Goal: Task Accomplishment & Management: Manage account settings

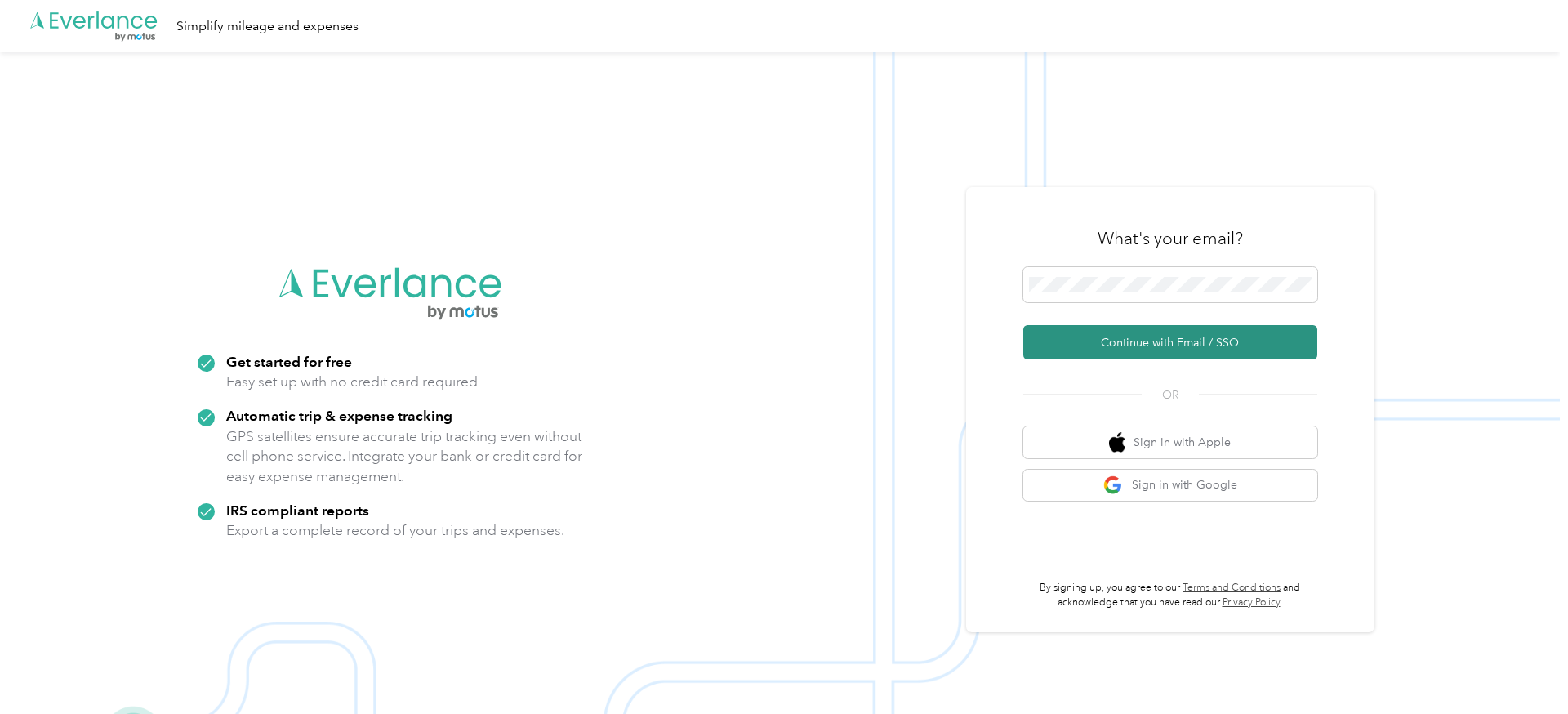
click at [1120, 340] on button "Continue with Email / SSO" at bounding box center [1171, 342] width 294 height 34
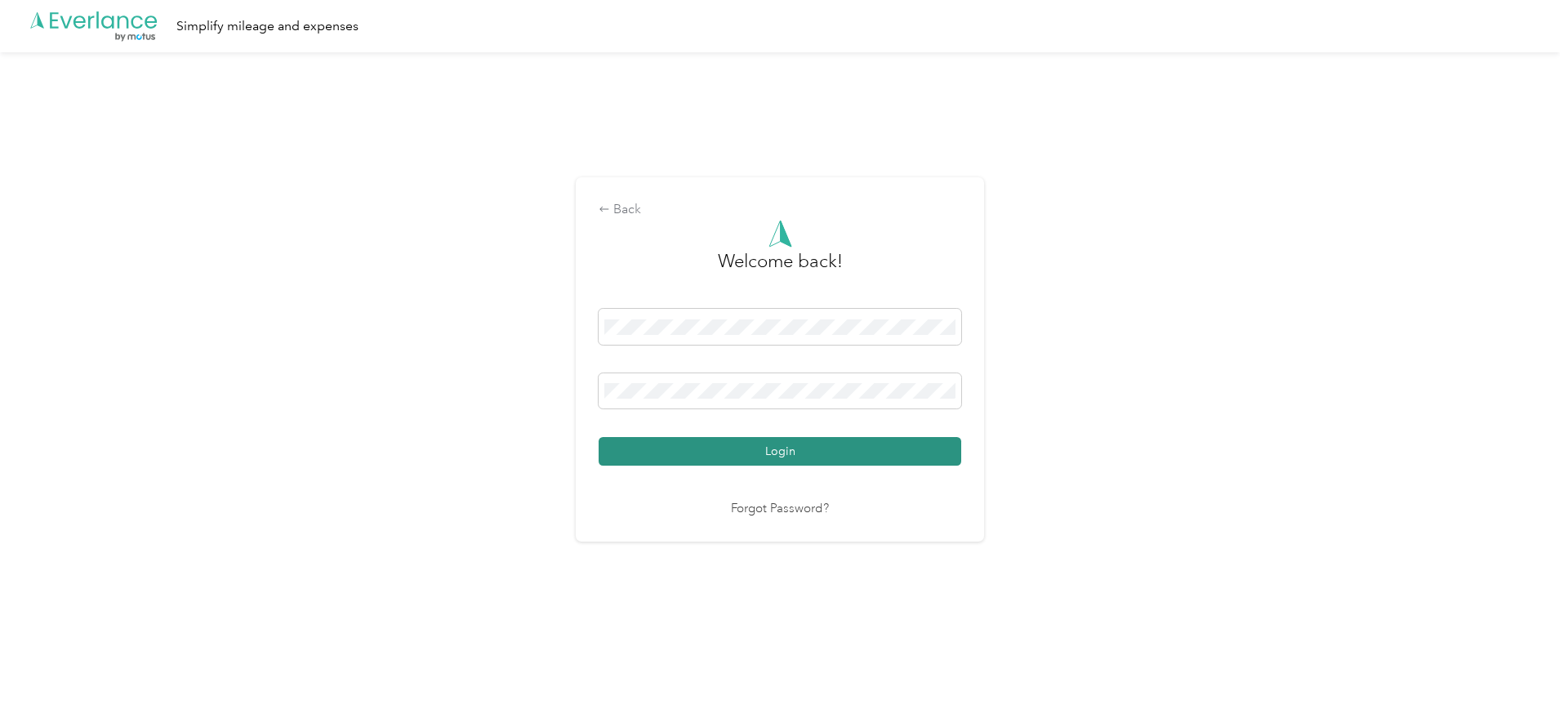
click at [746, 458] on button "Login" at bounding box center [780, 451] width 362 height 28
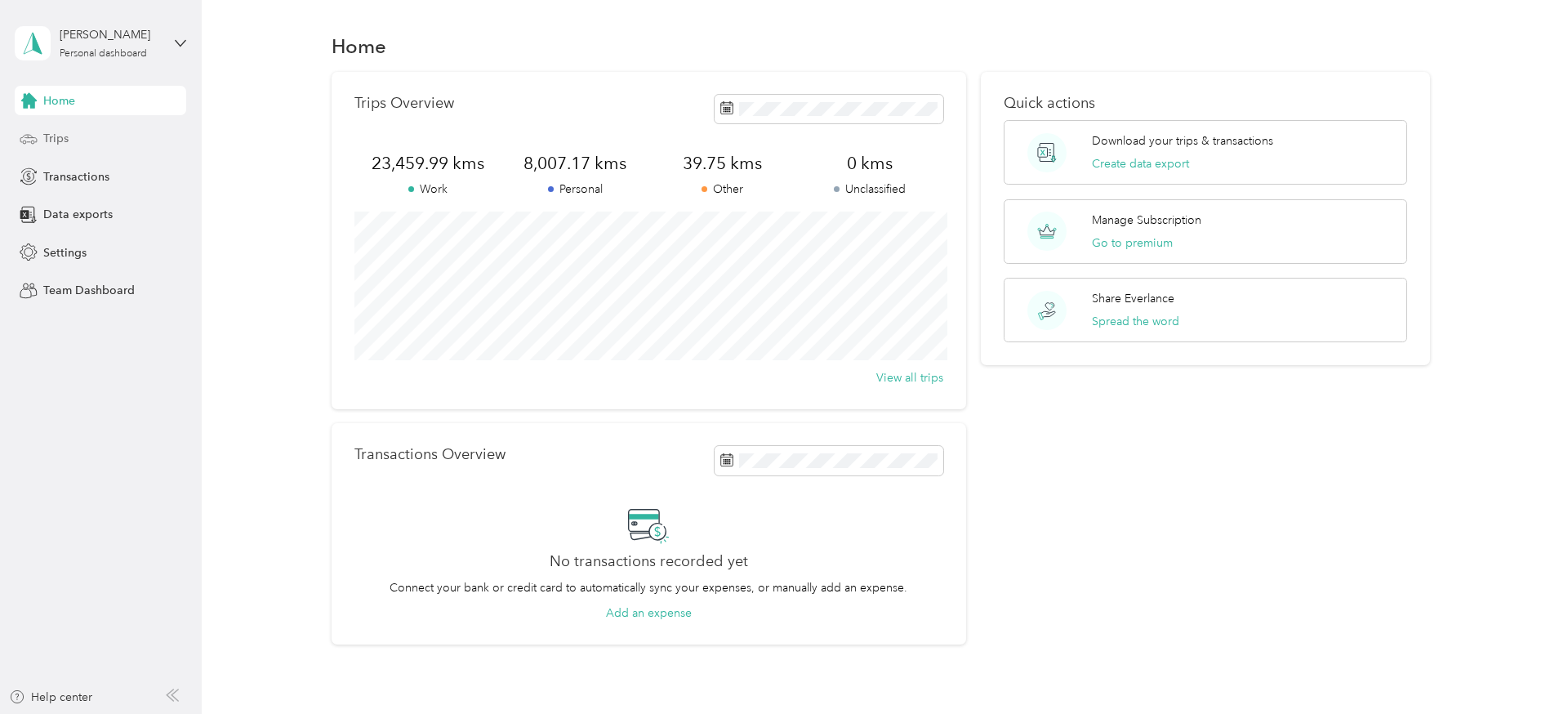
click at [73, 144] on div "Trips" at bounding box center [101, 139] width 172 height 29
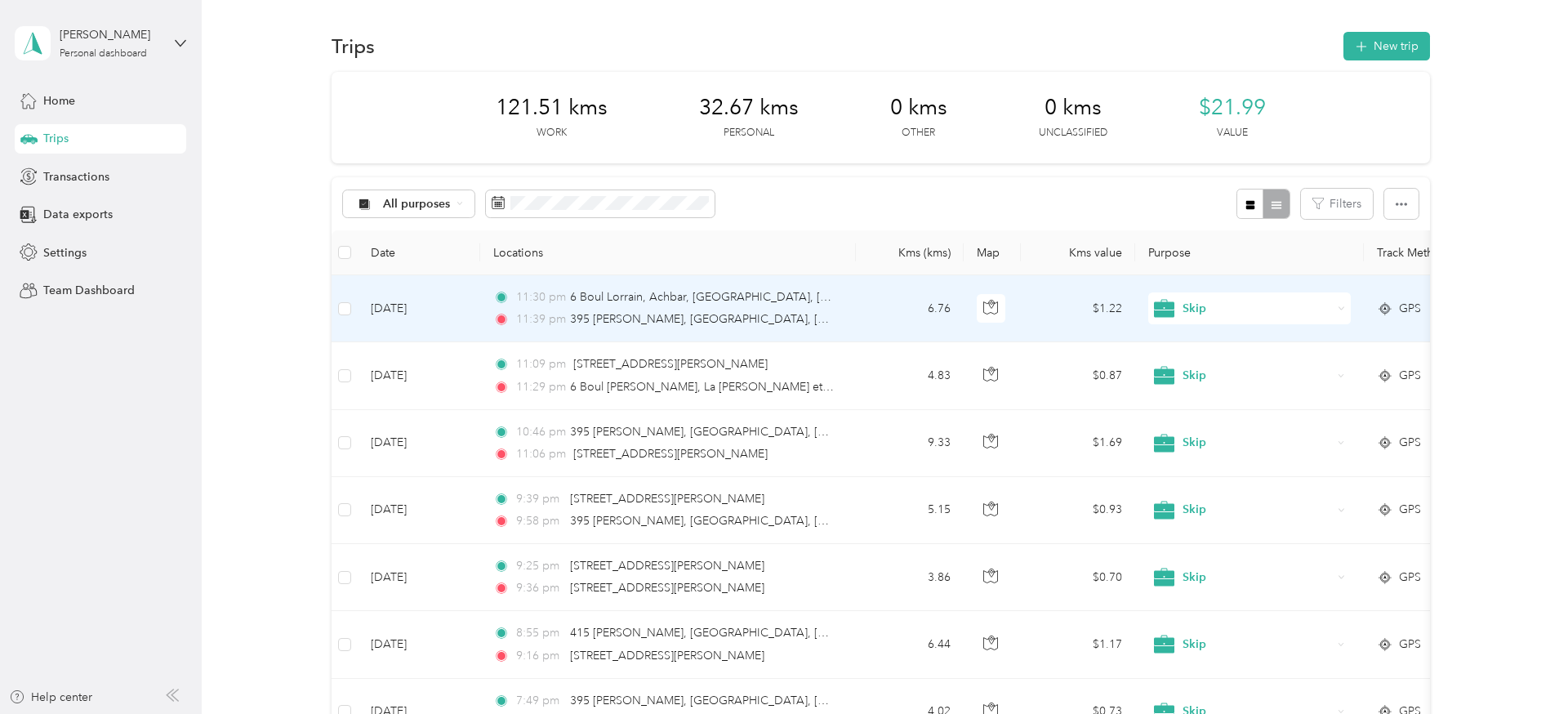
click at [468, 318] on td "[DATE]" at bounding box center [419, 308] width 123 height 67
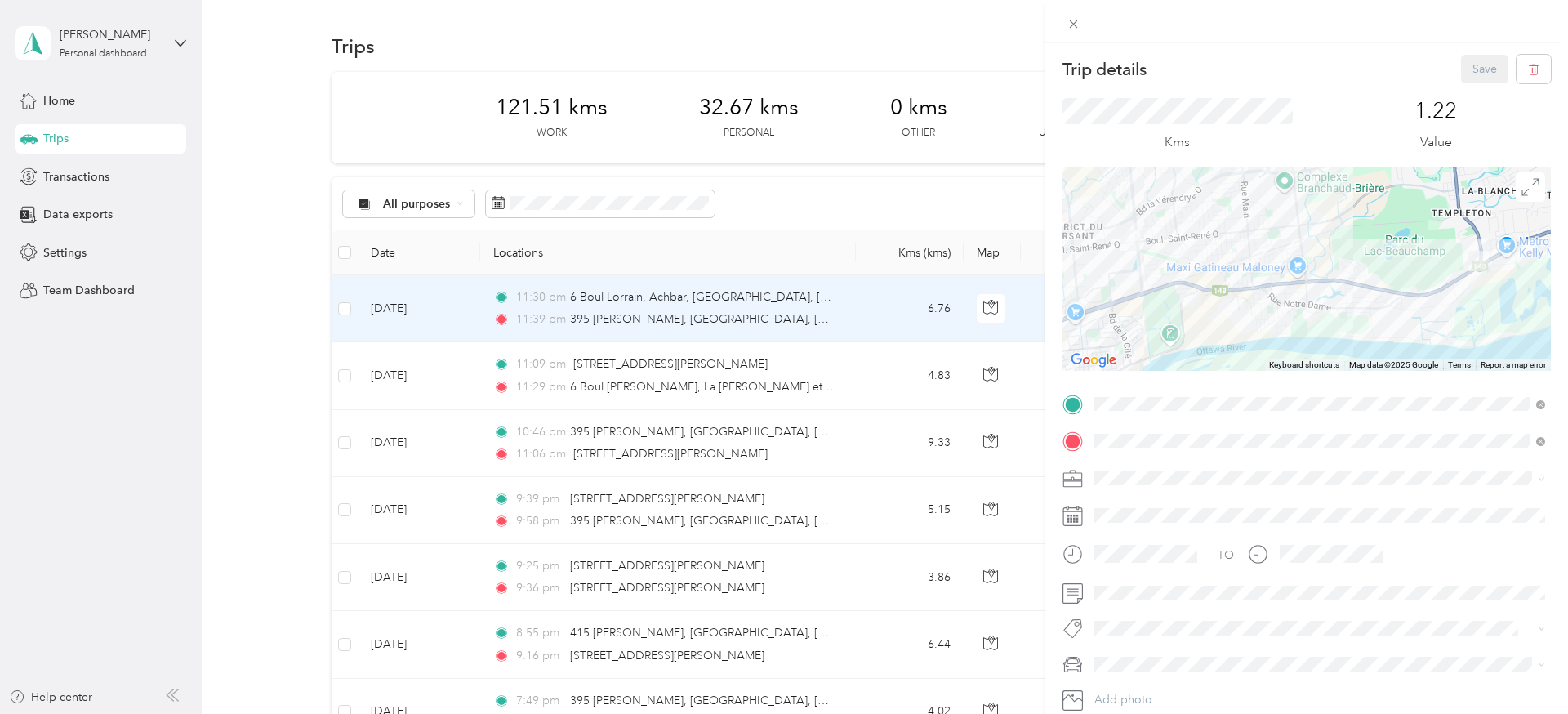
click at [459, 377] on div "Trip details Save This trip cannot be edited because it is either under review,…" at bounding box center [784, 357] width 1568 height 714
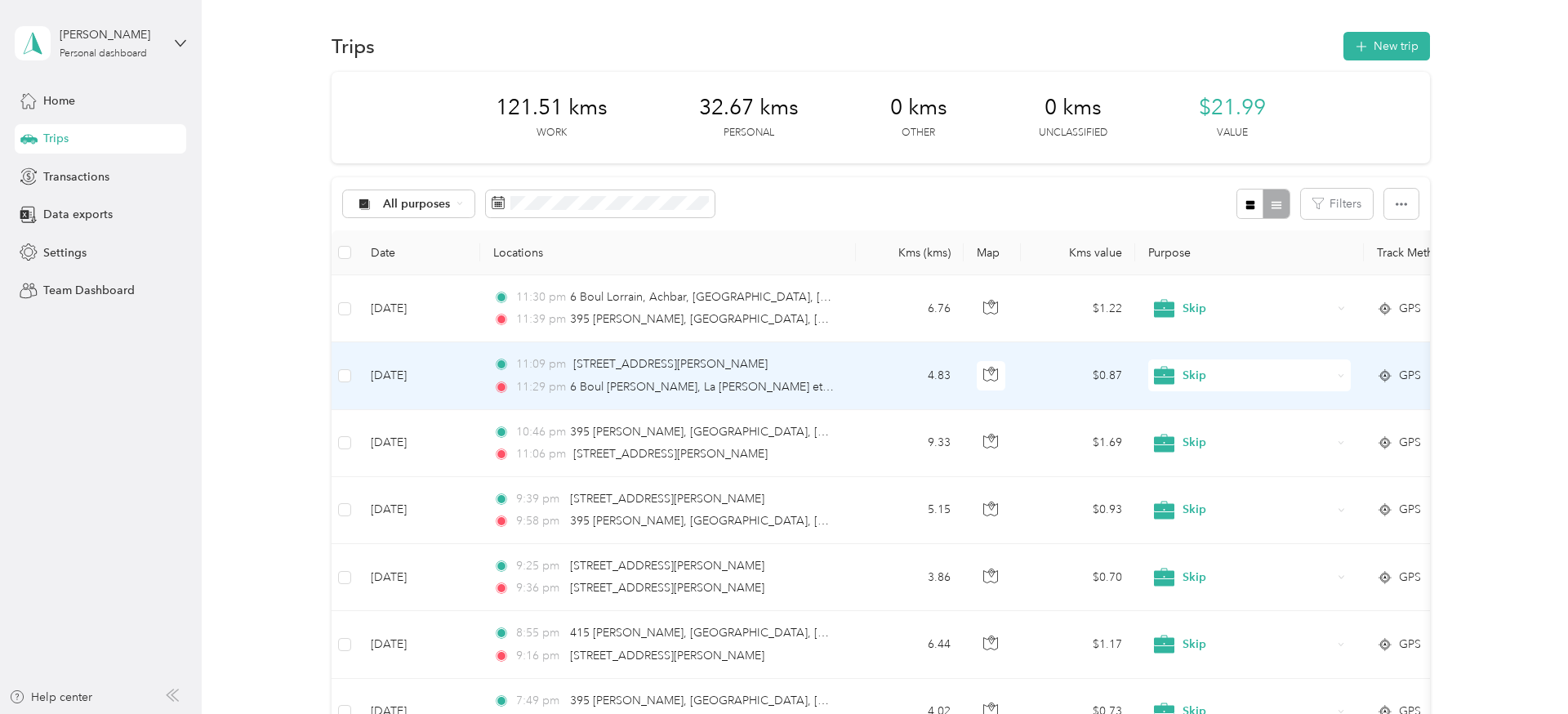
click at [459, 377] on td "[DATE]" at bounding box center [419, 375] width 123 height 67
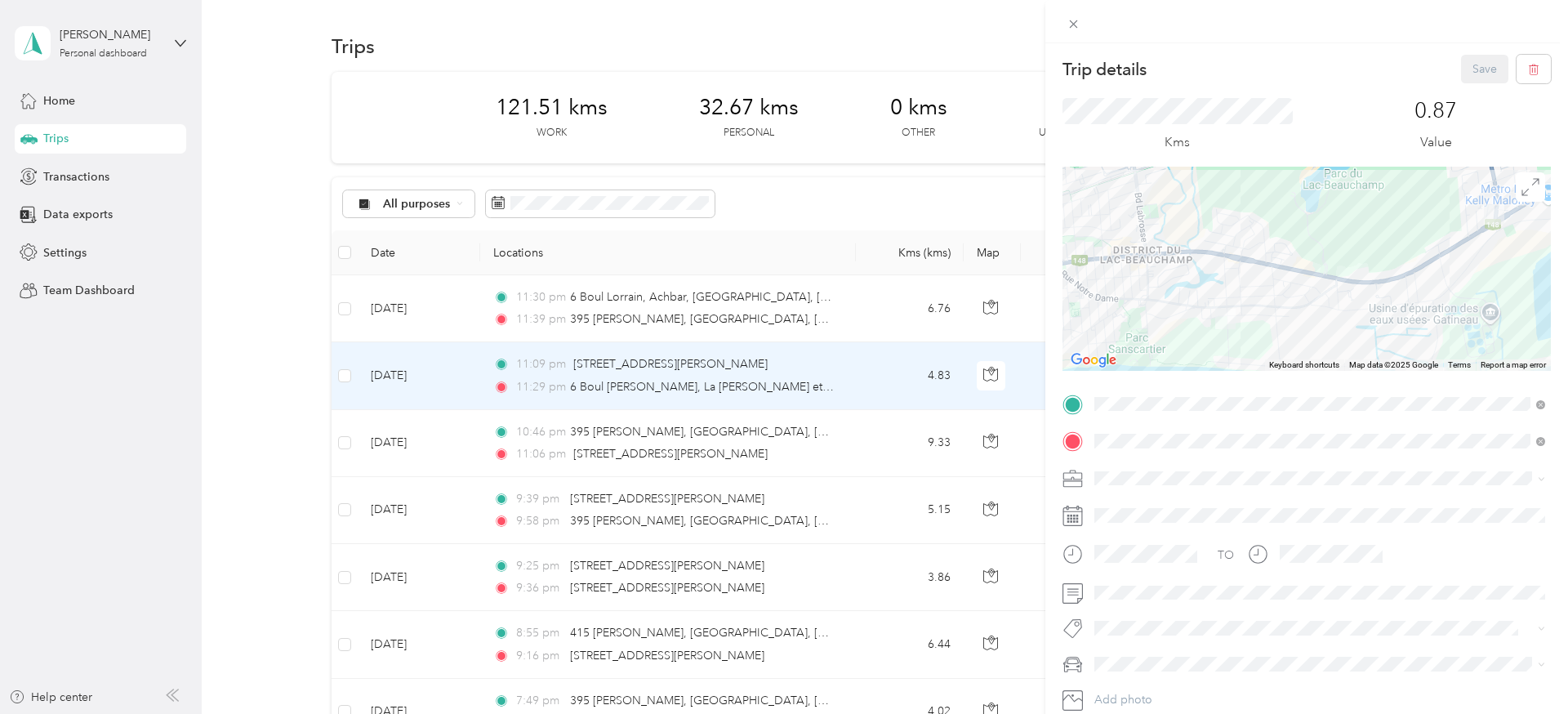
click at [453, 314] on div "Trip details Save This trip cannot be edited because it is either under review,…" at bounding box center [784, 357] width 1568 height 714
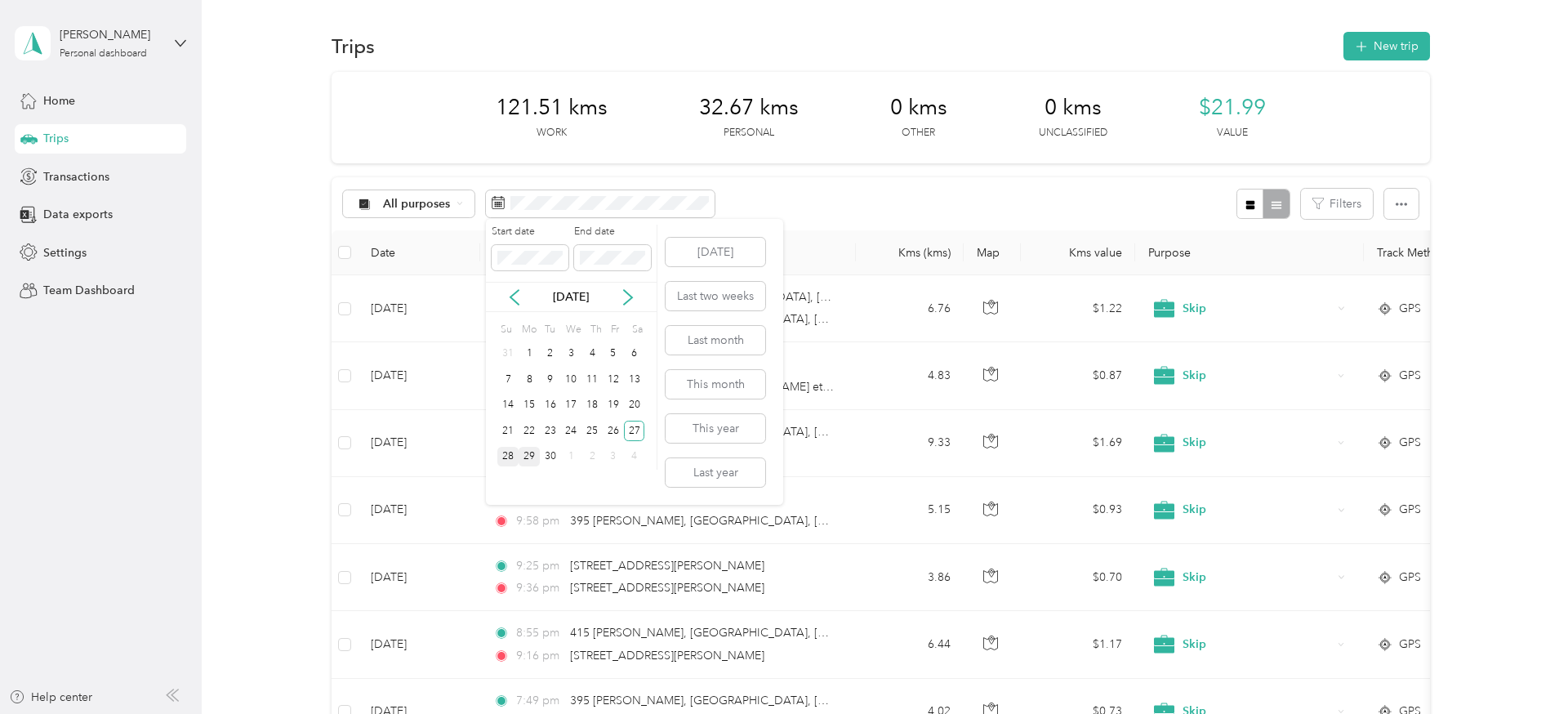
click at [508, 457] on div "28" at bounding box center [508, 457] width 22 height 21
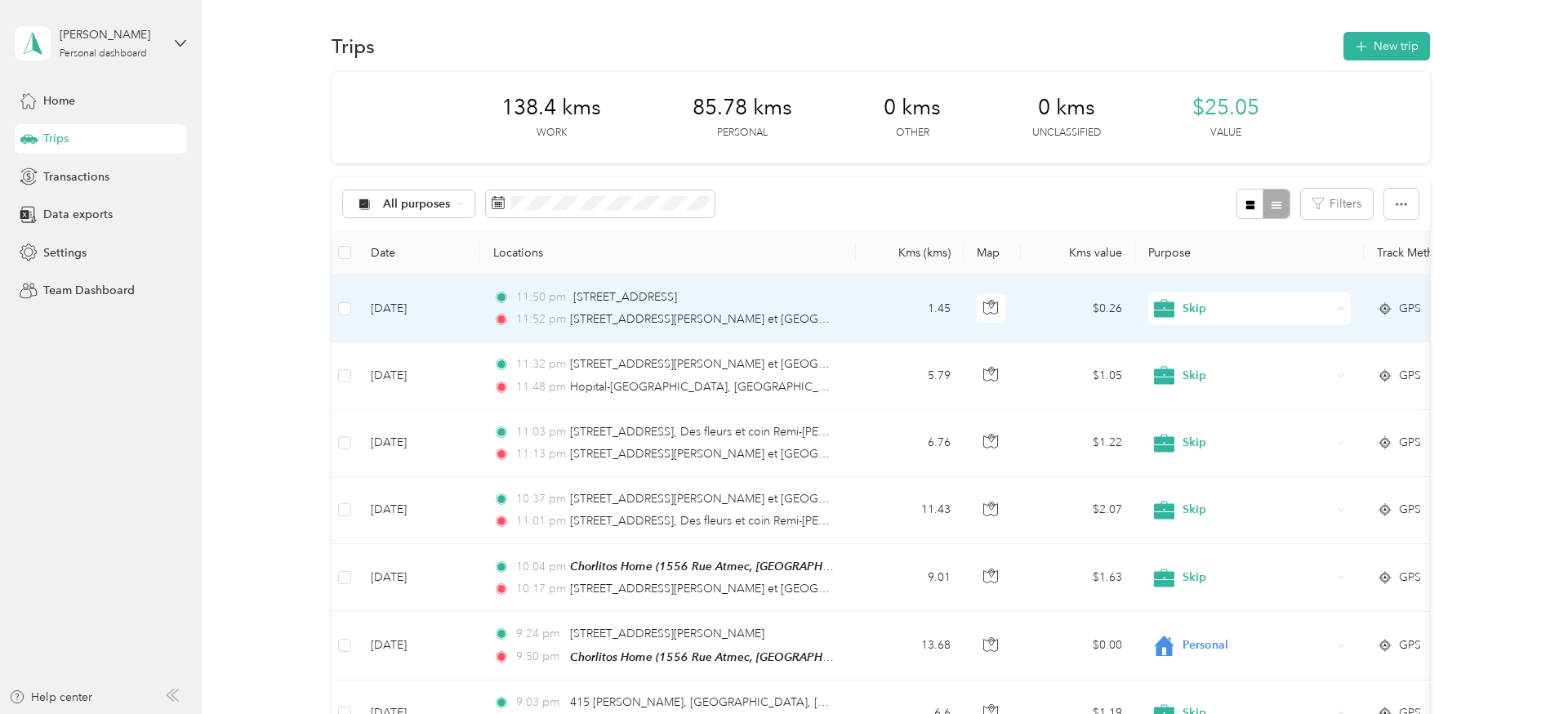
click at [463, 316] on td "[DATE]" at bounding box center [419, 308] width 123 height 67
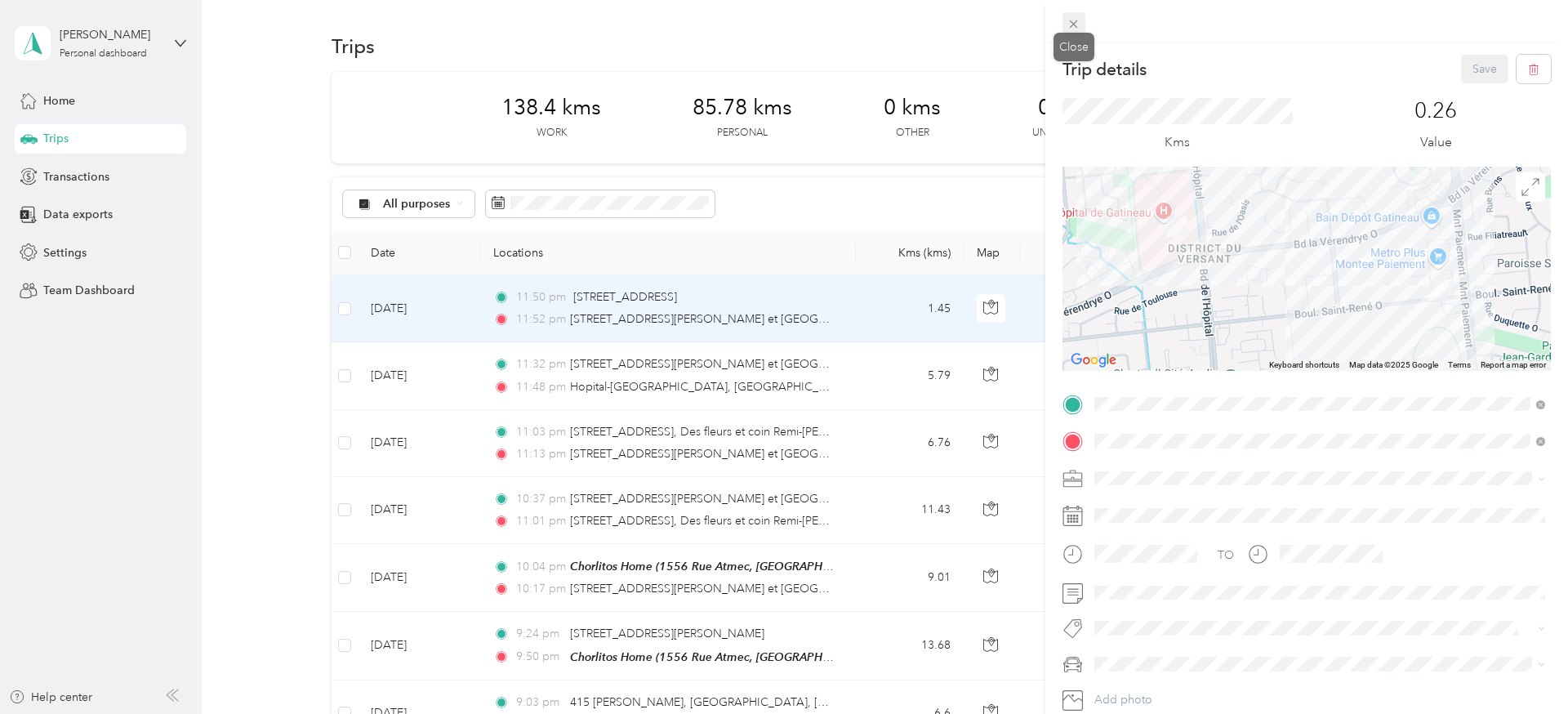
click at [1075, 26] on icon at bounding box center [1074, 24] width 14 height 14
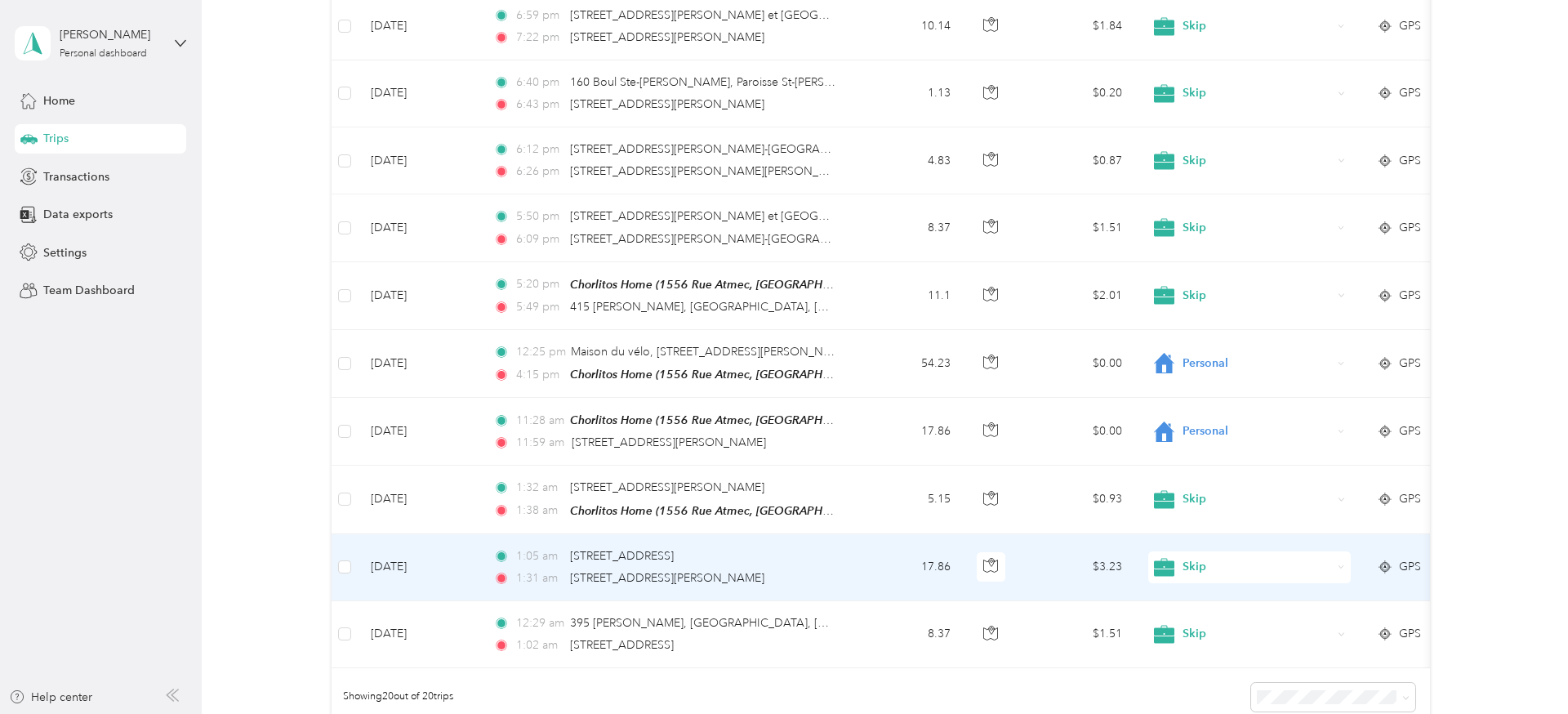
scroll to position [1166, 0]
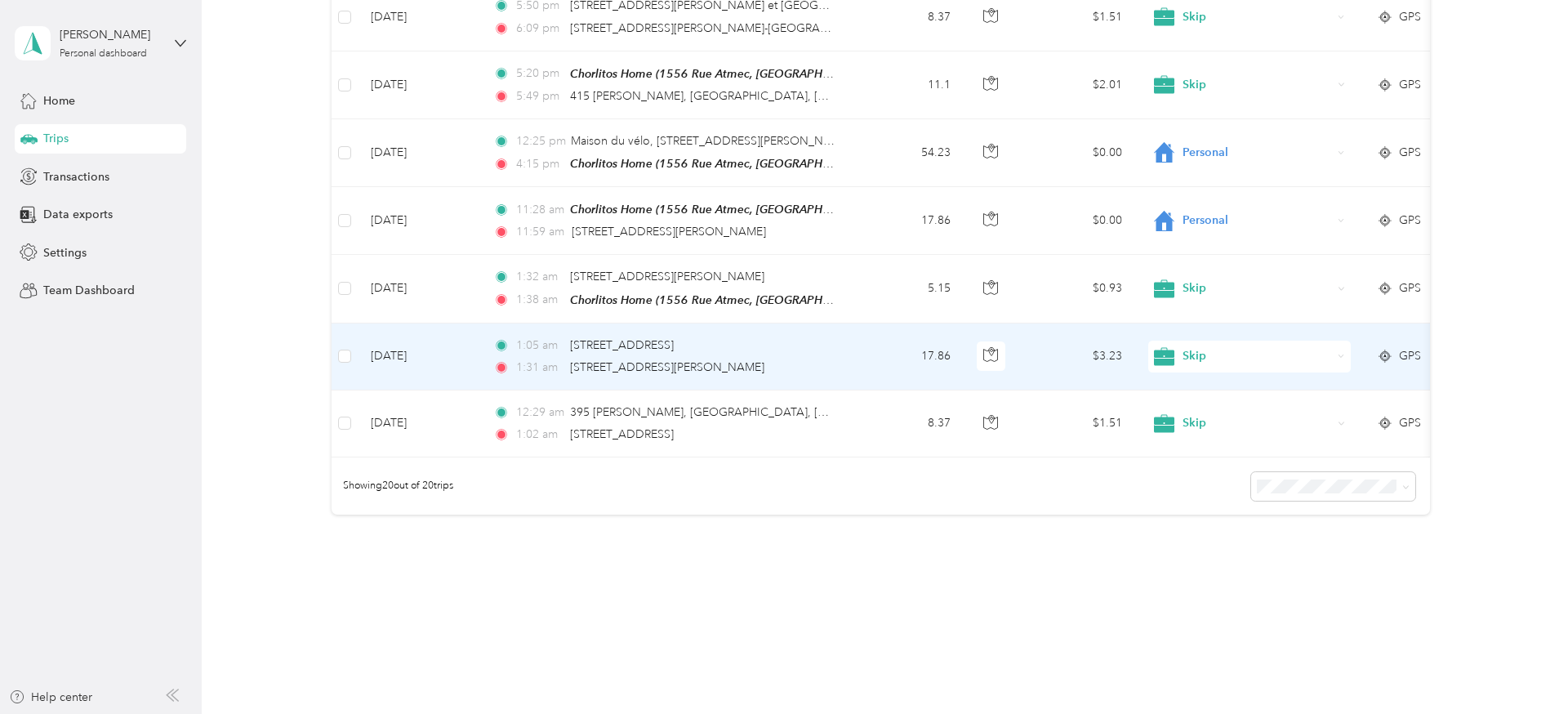
click at [459, 354] on td "[DATE]" at bounding box center [419, 357] width 123 height 67
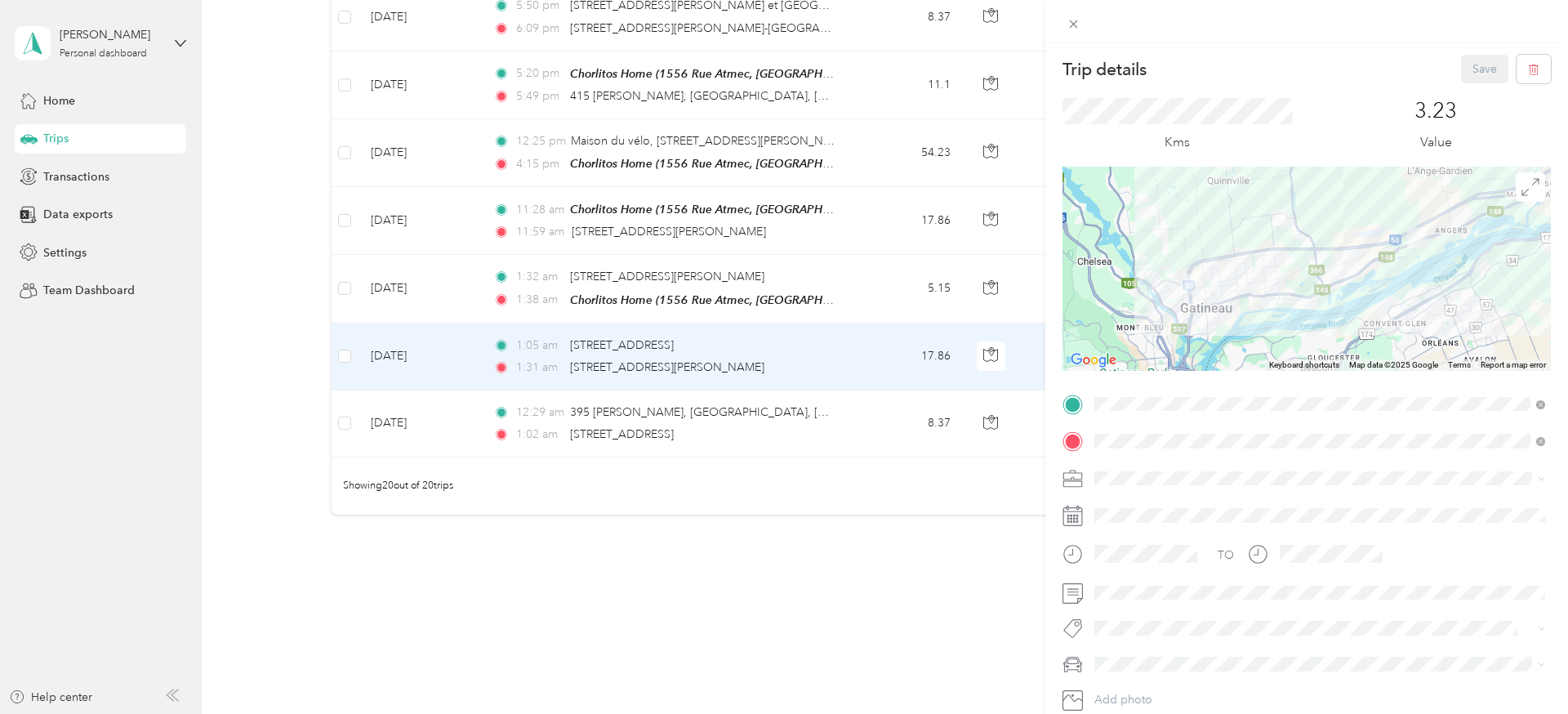
click at [449, 280] on div "Trip details Save This trip cannot be edited because it is either under review,…" at bounding box center [784, 357] width 1568 height 714
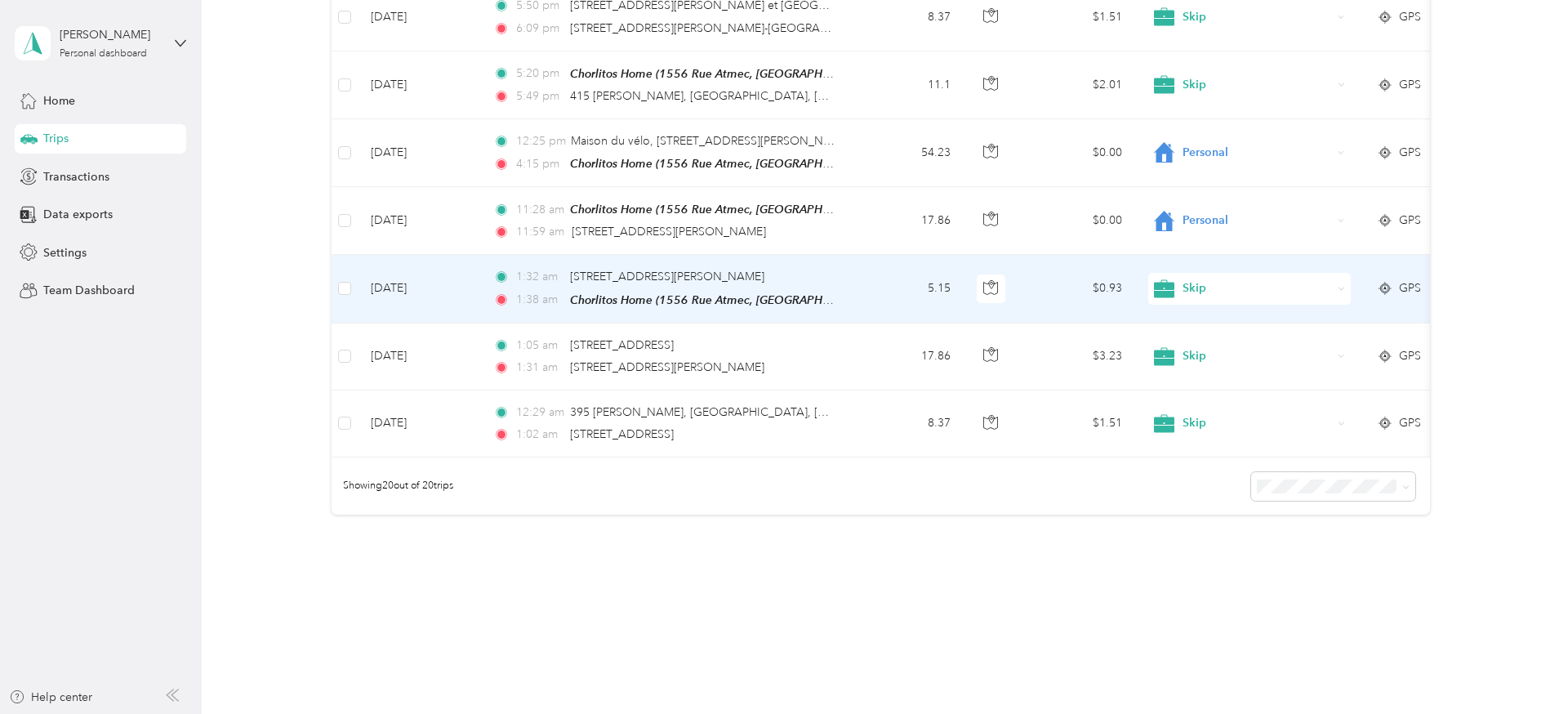
click at [453, 284] on td "[DATE]" at bounding box center [419, 289] width 123 height 68
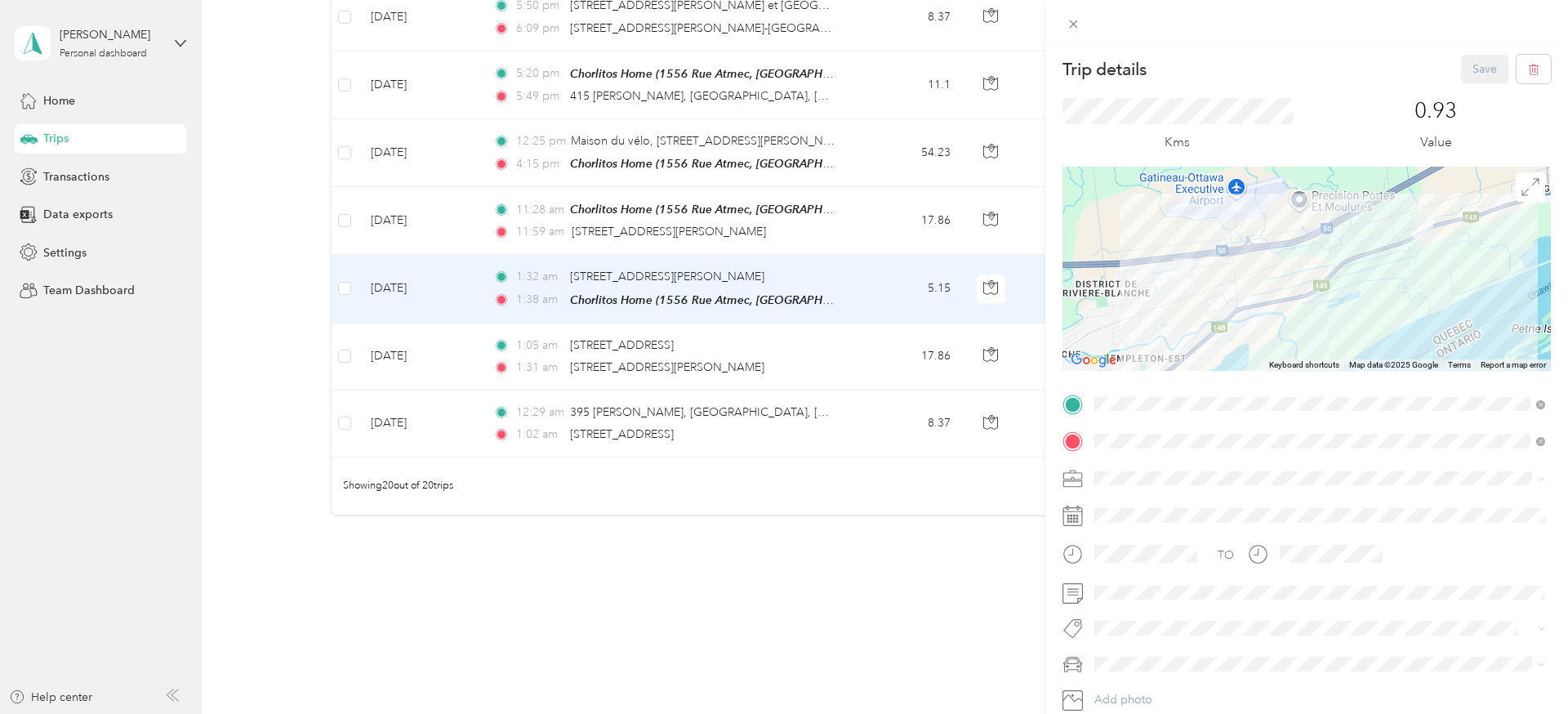
click at [785, 580] on div "Trip details Save This trip cannot be edited because it is either under review,…" at bounding box center [784, 357] width 1568 height 714
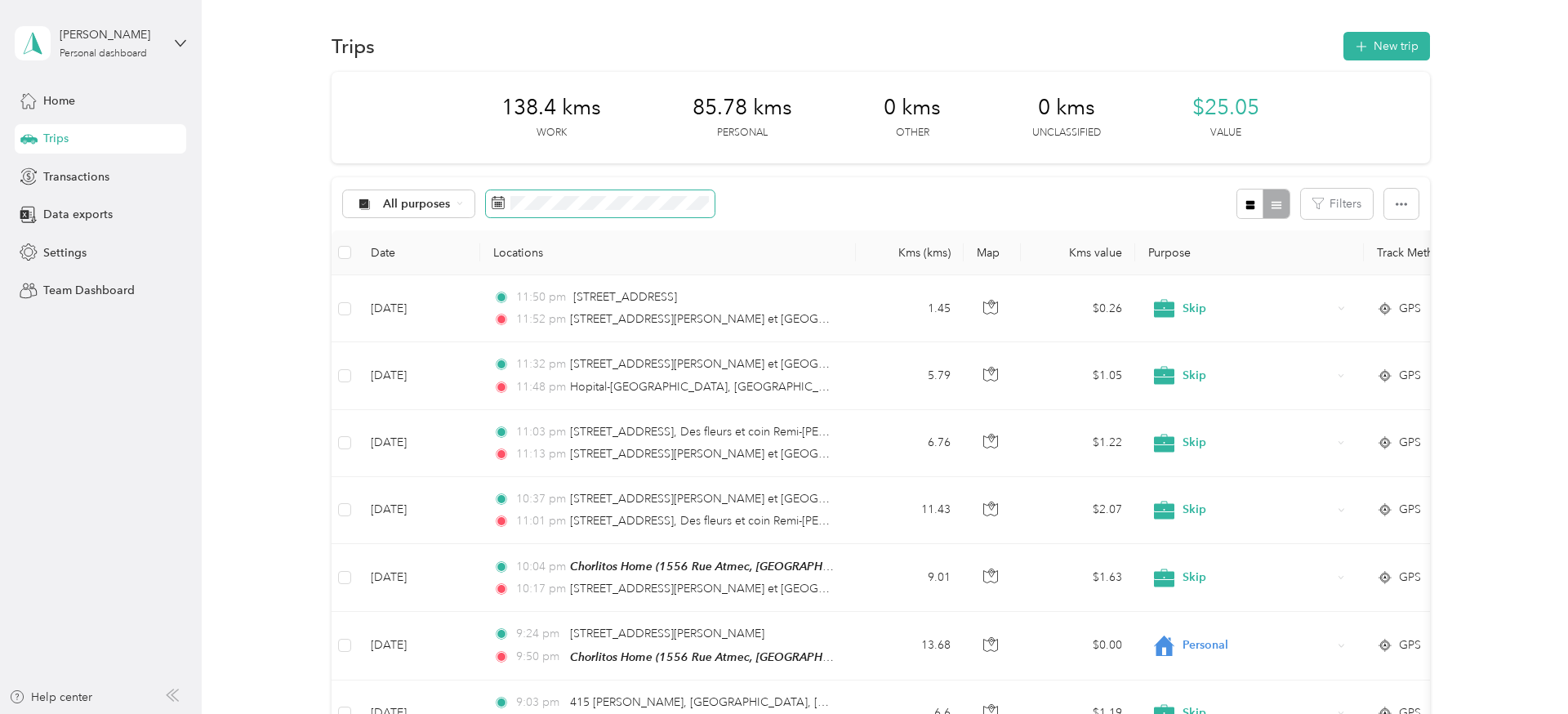
click at [602, 194] on span at bounding box center [600, 204] width 228 height 27
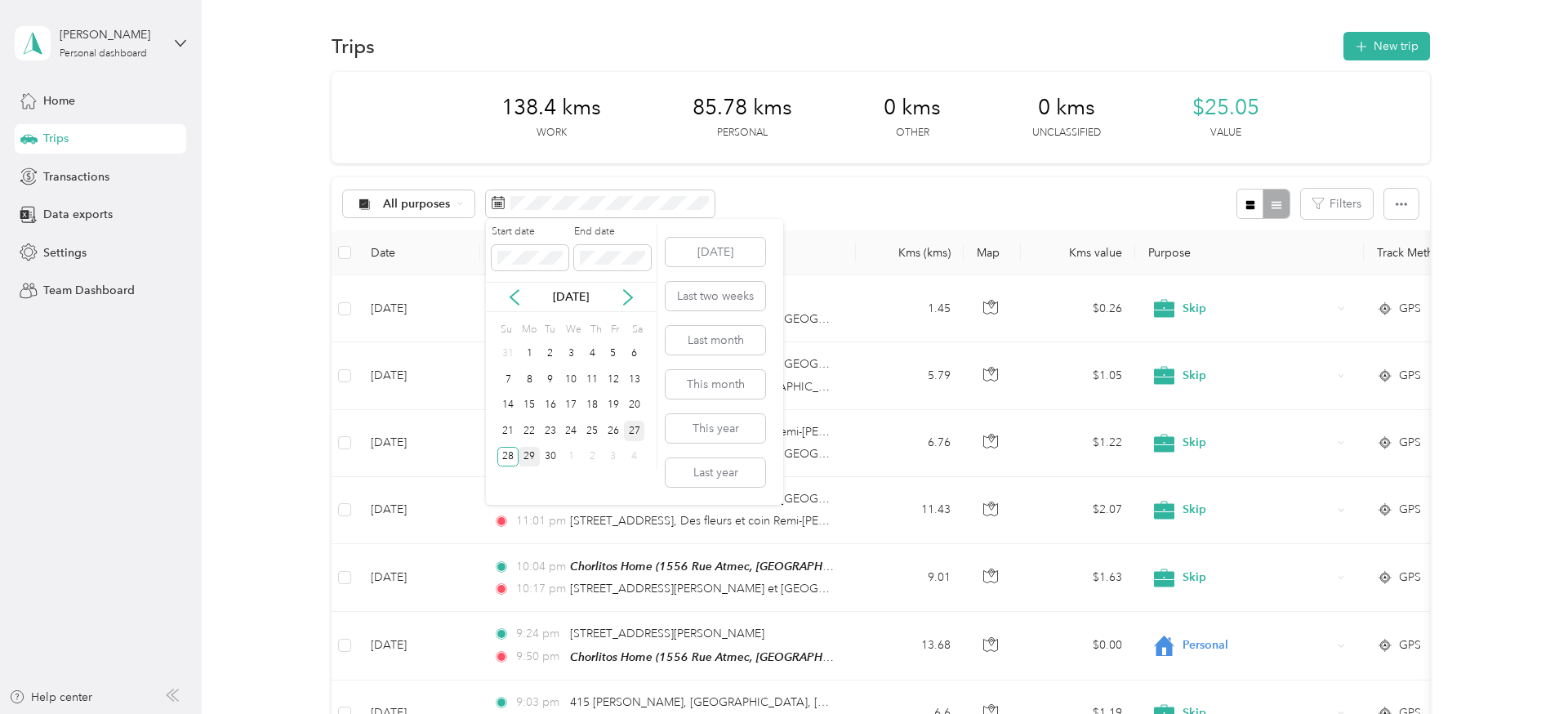
click at [634, 428] on div "27" at bounding box center [634, 431] width 22 height 21
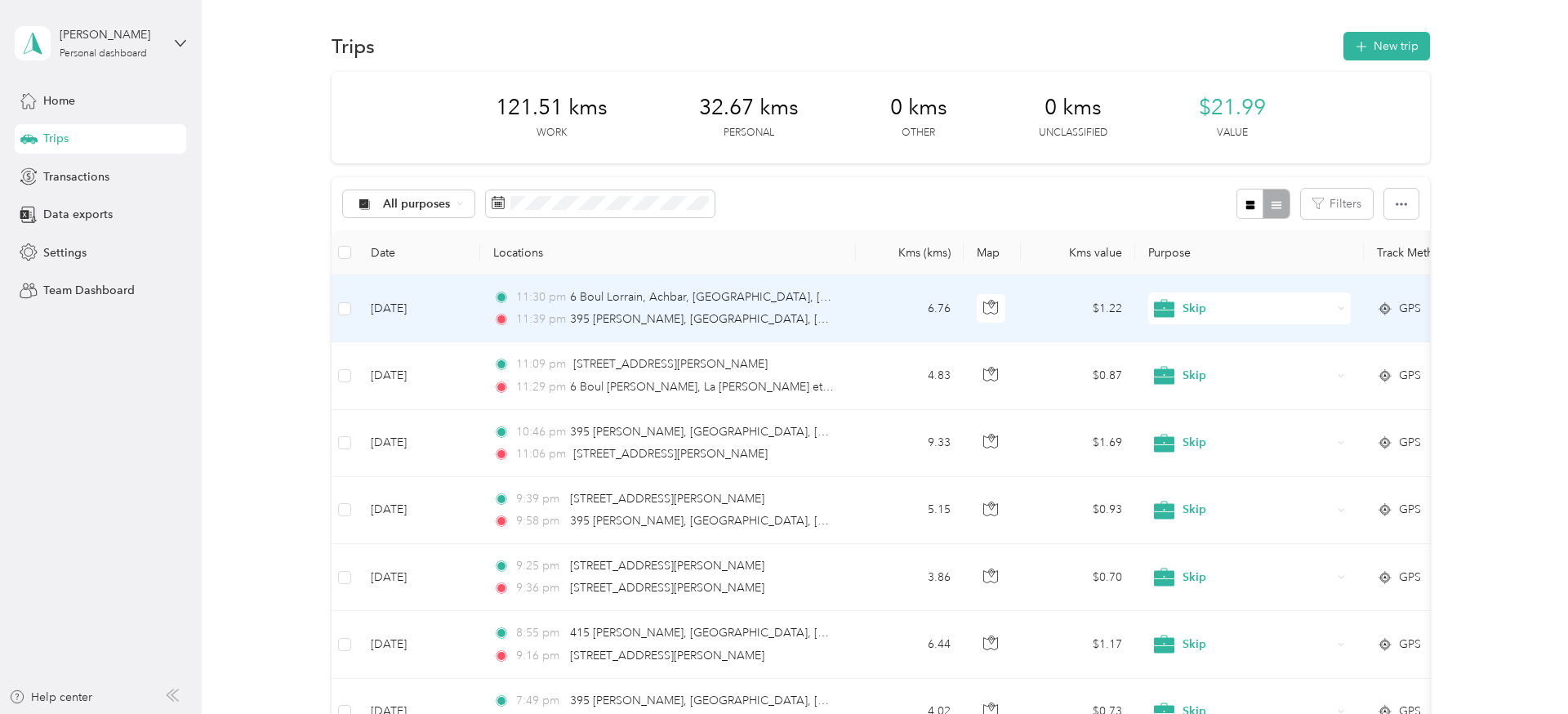
click at [474, 312] on td "[DATE]" at bounding box center [419, 308] width 123 height 67
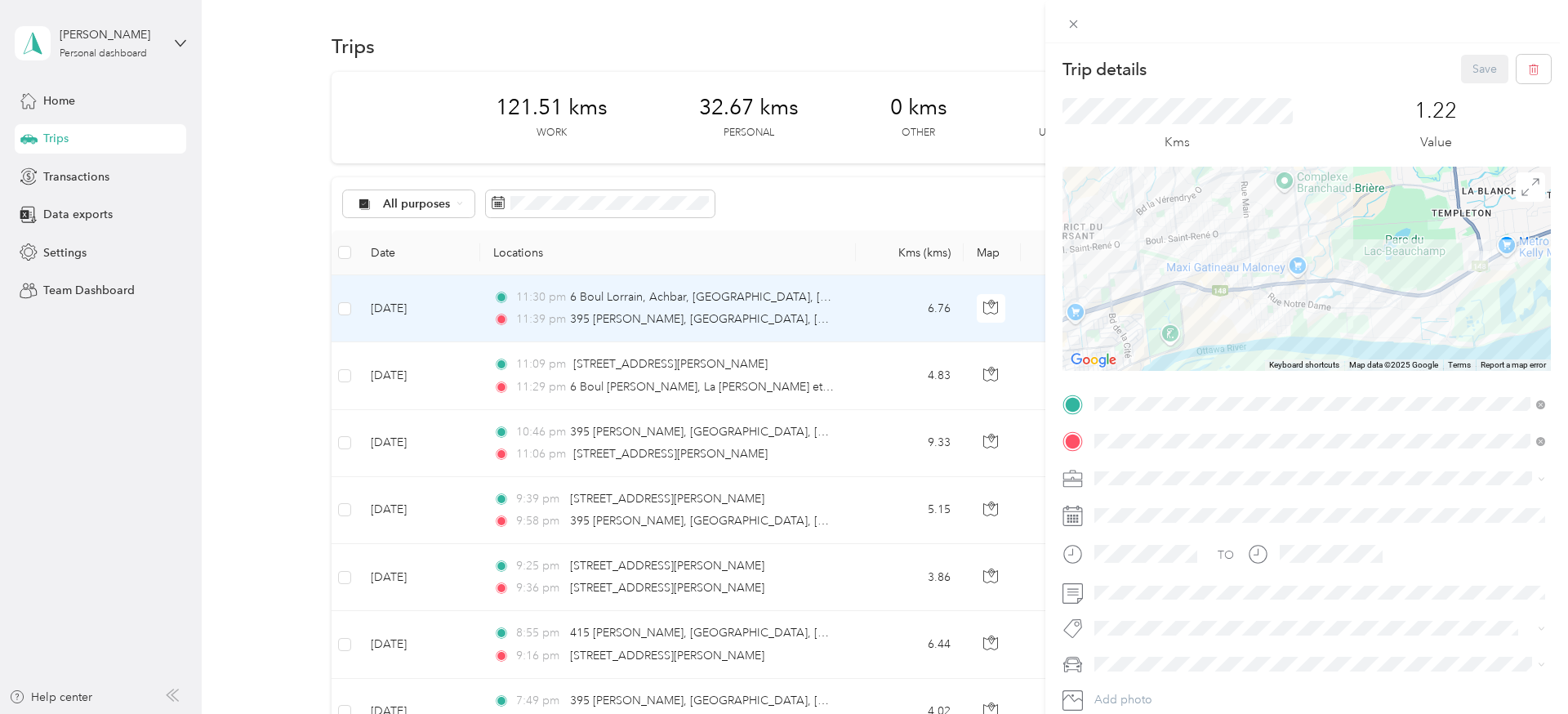
click at [687, 198] on div "Trip details Save This trip cannot be edited because it is either under review,…" at bounding box center [784, 357] width 1568 height 714
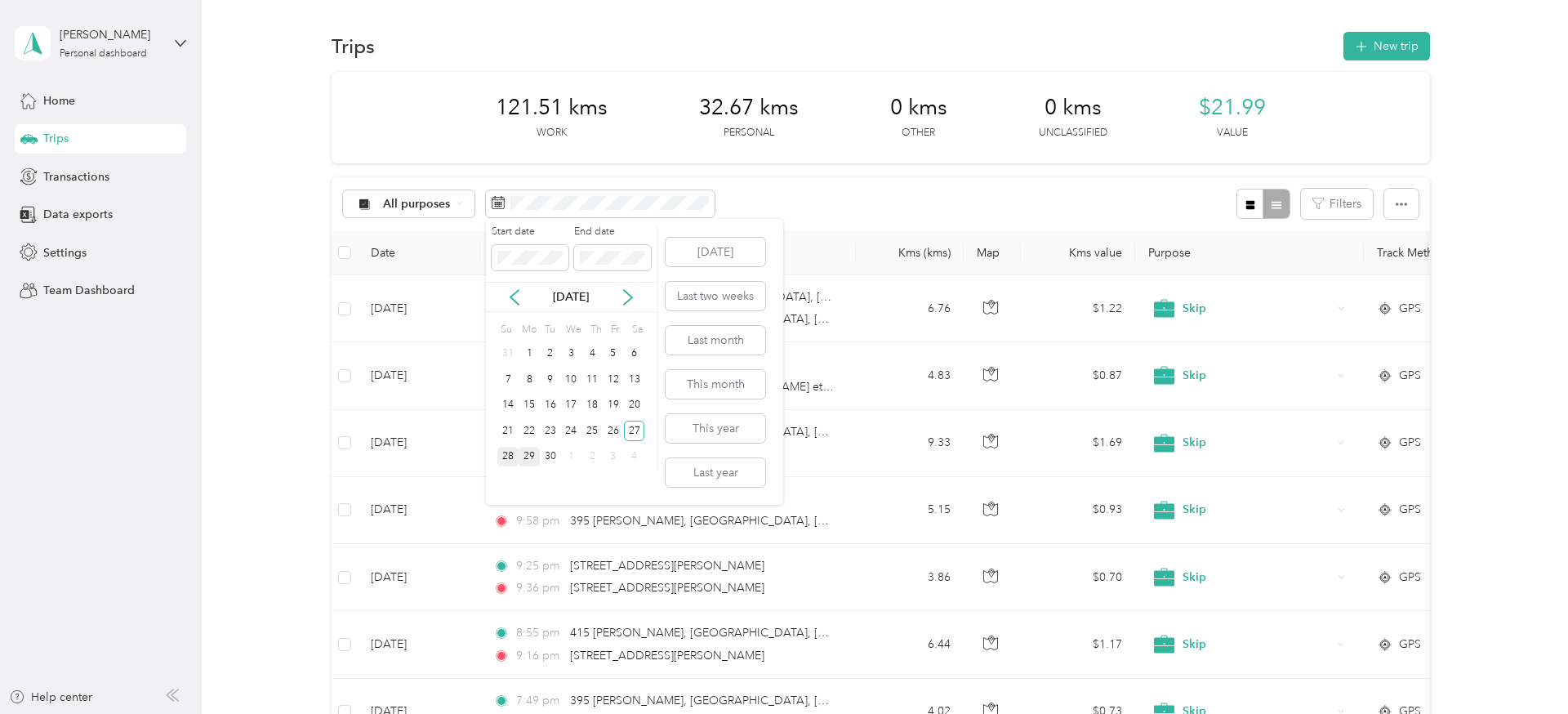
click at [508, 457] on div "28" at bounding box center [508, 457] width 22 height 21
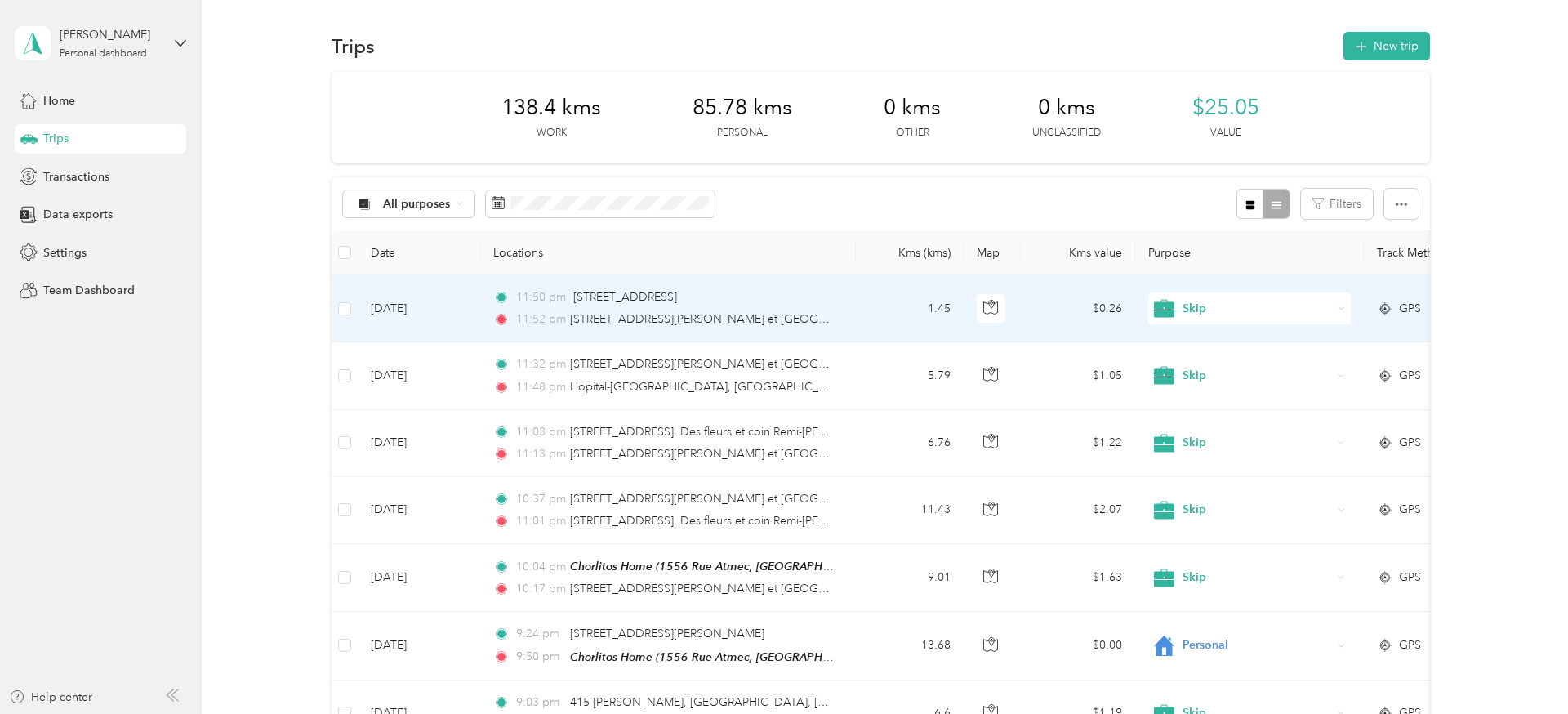
click at [465, 315] on td "[DATE]" at bounding box center [419, 308] width 123 height 67
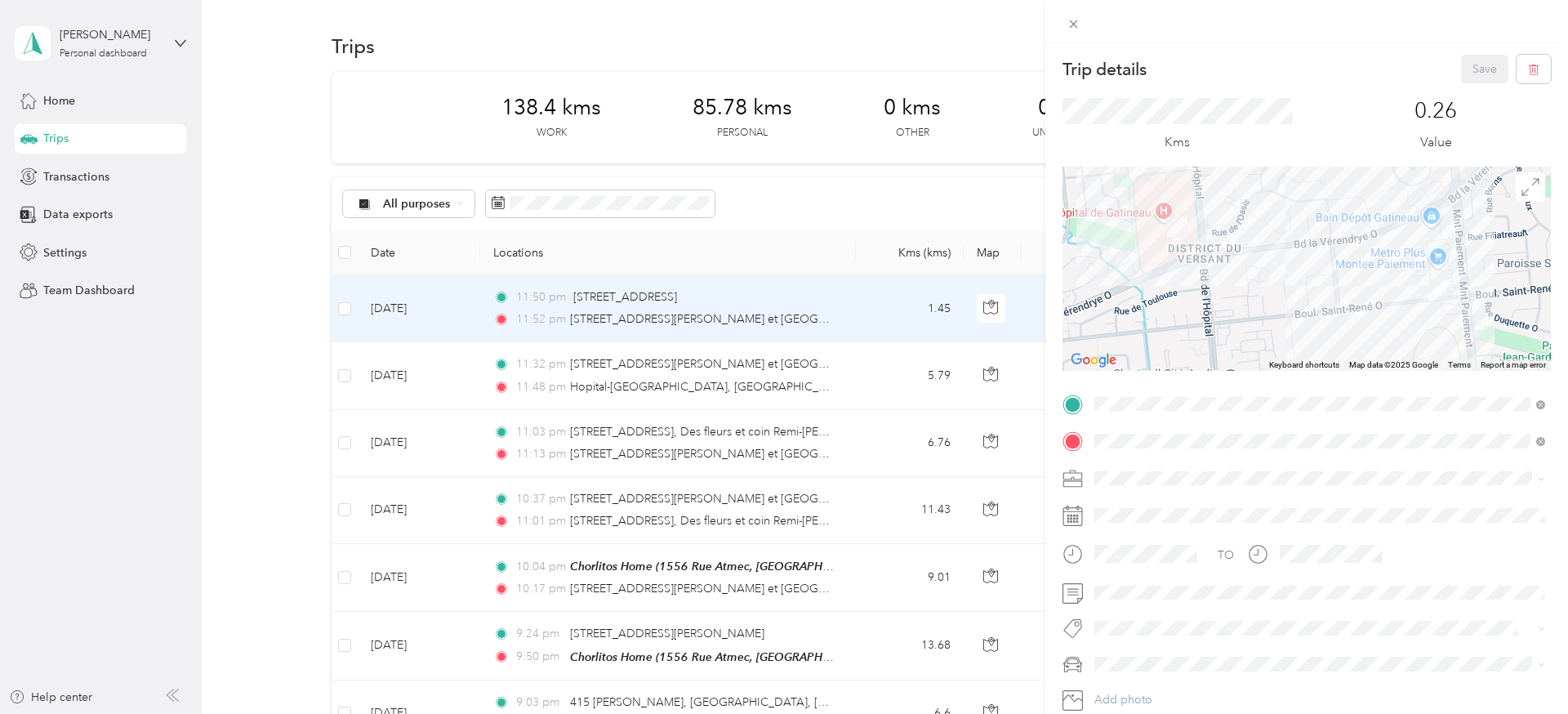
click at [676, 204] on div "Trip details Save This trip cannot be edited because it is either under review,…" at bounding box center [784, 357] width 1568 height 714
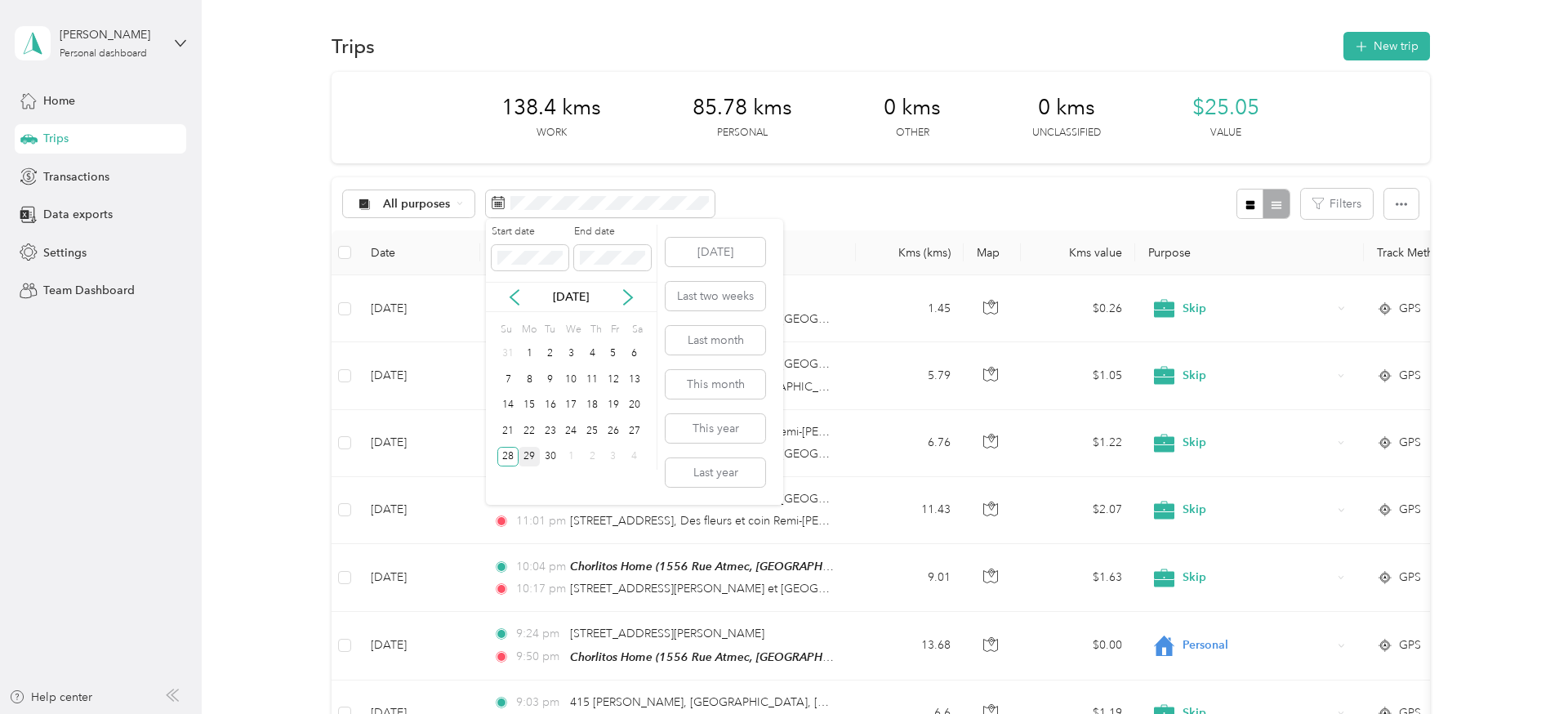
click at [526, 455] on div "29" at bounding box center [529, 457] width 22 height 21
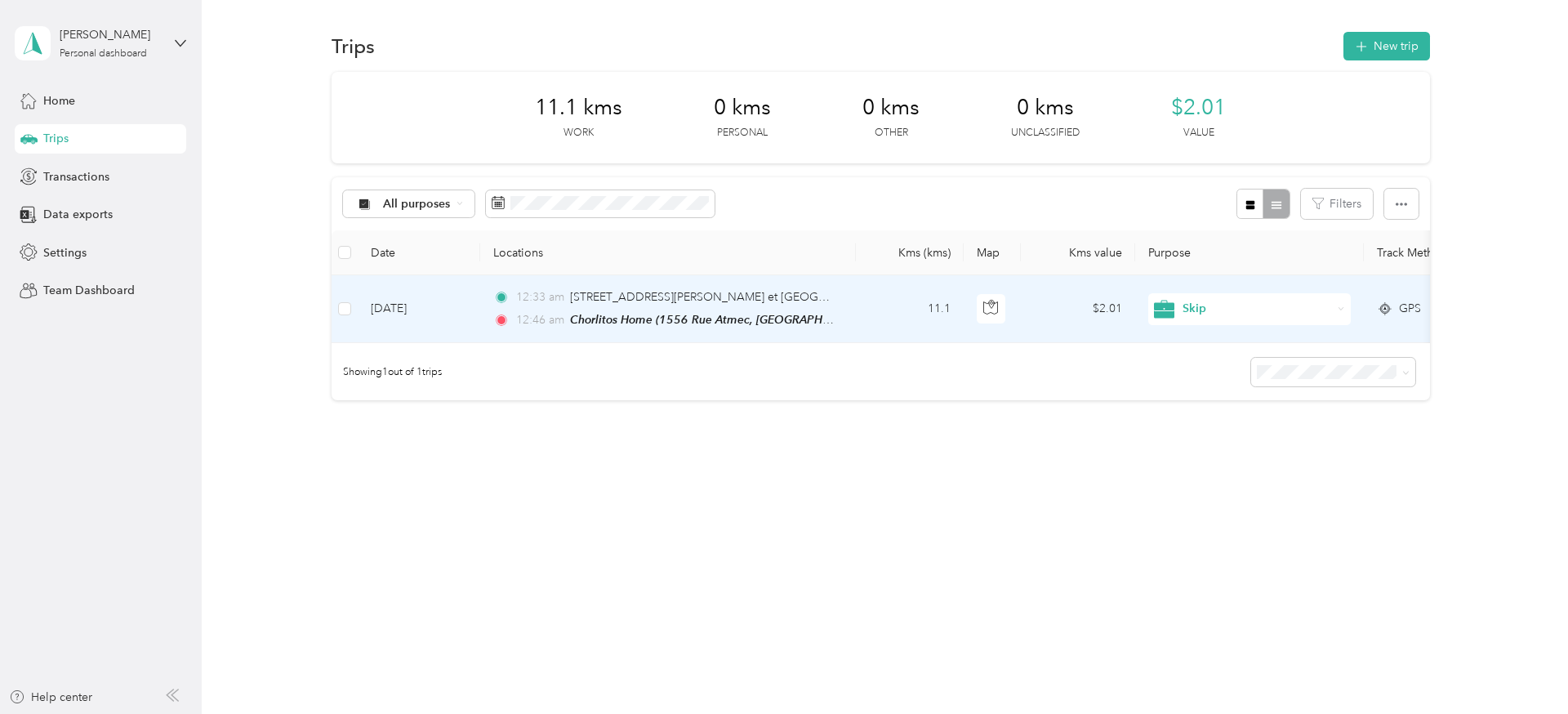
click at [459, 306] on td "[DATE]" at bounding box center [419, 309] width 123 height 68
